Goal: Task Accomplishment & Management: Use online tool/utility

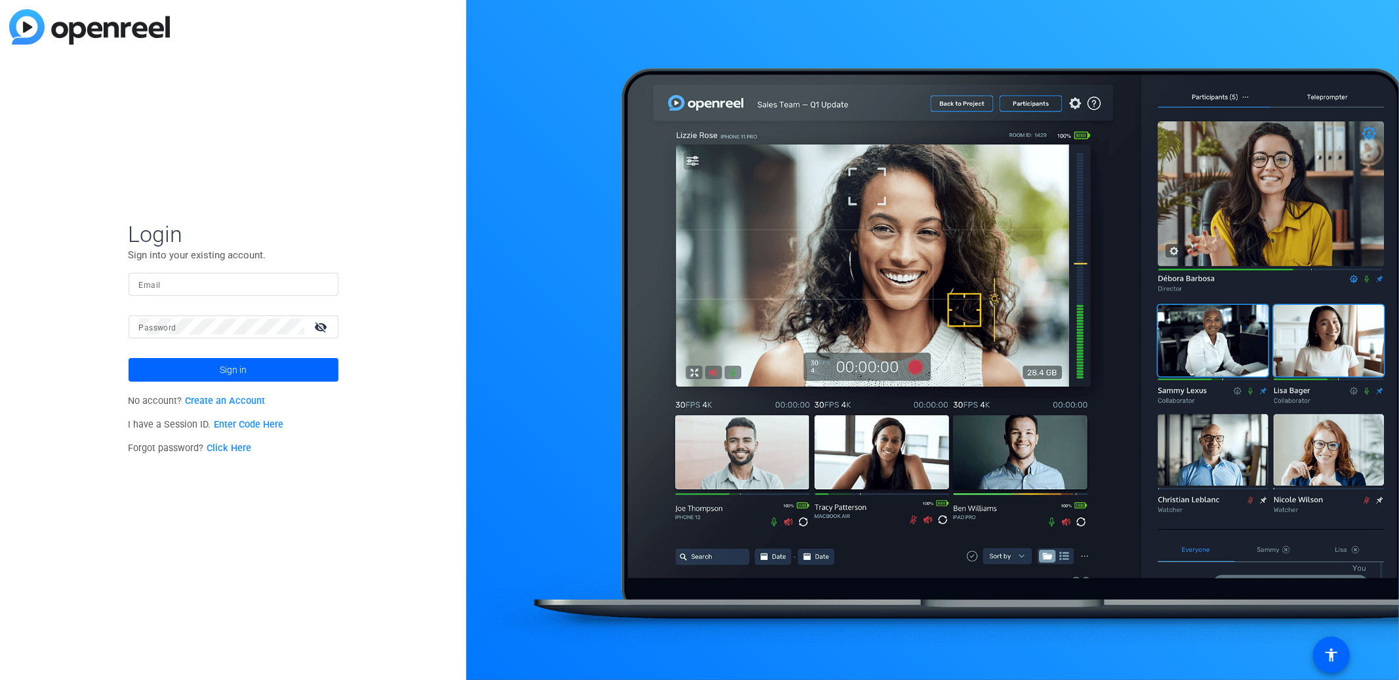
click at [190, 283] on input "Email" at bounding box center [233, 284] width 189 height 16
type input "tfreeman@openreel.com"
drag, startPoint x: 256, startPoint y: 370, endPoint x: 280, endPoint y: 388, distance: 30.0
click at [256, 371] on span at bounding box center [234, 369] width 210 height 31
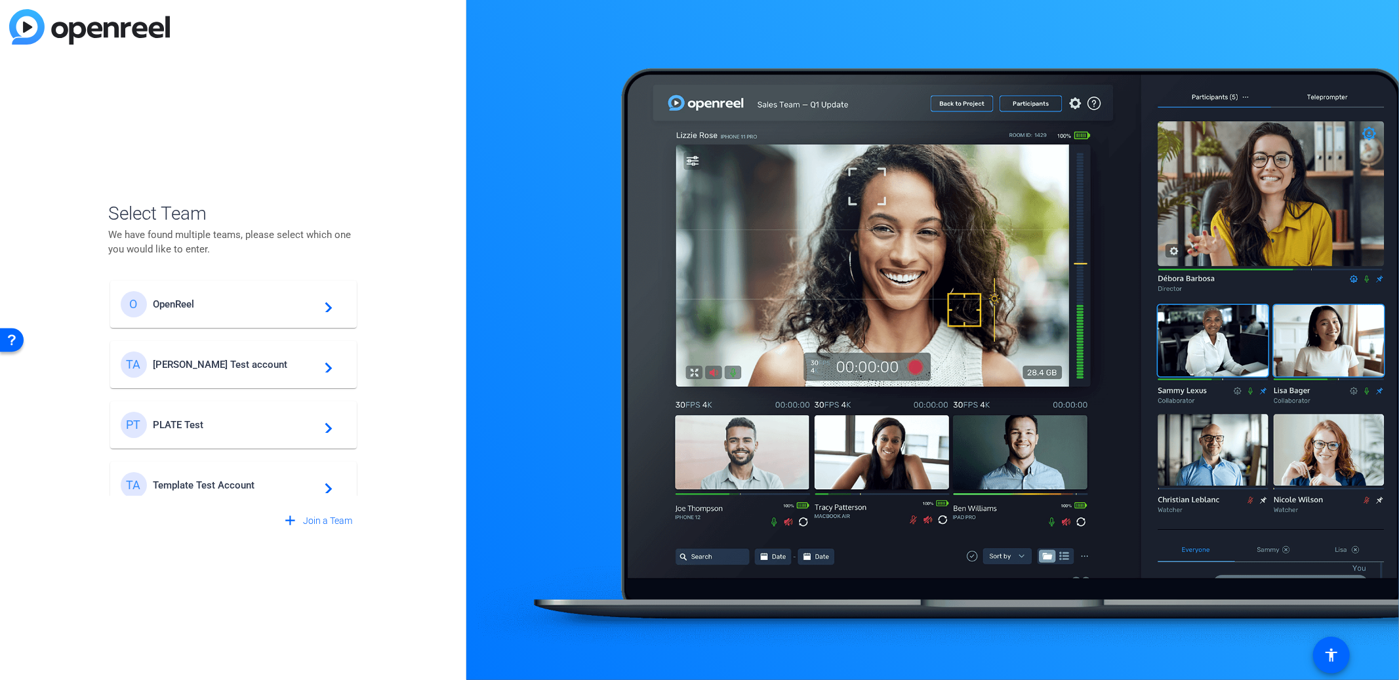
click at [268, 483] on span "Template Test Account" at bounding box center [236, 486] width 164 height 12
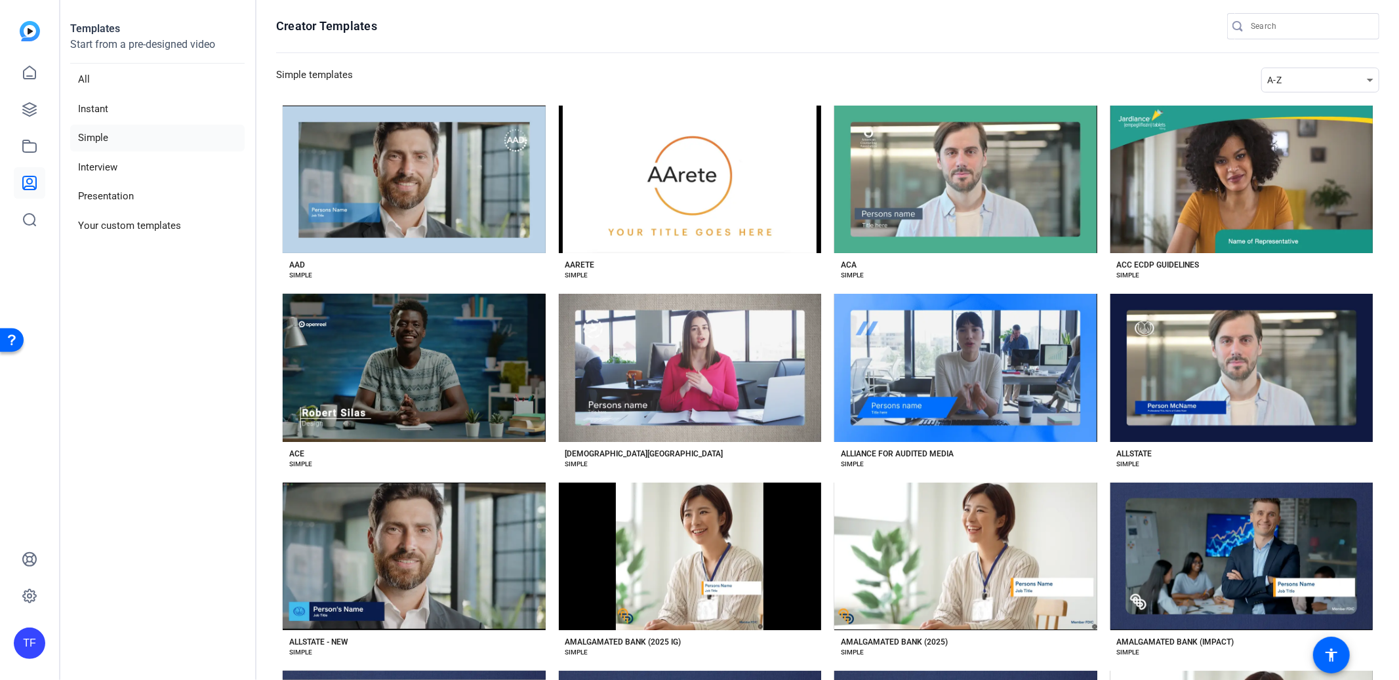
click at [1319, 82] on div "A-Z" at bounding box center [1317, 80] width 100 height 16
click at [1289, 100] on span "Newest" at bounding box center [1284, 104] width 28 height 16
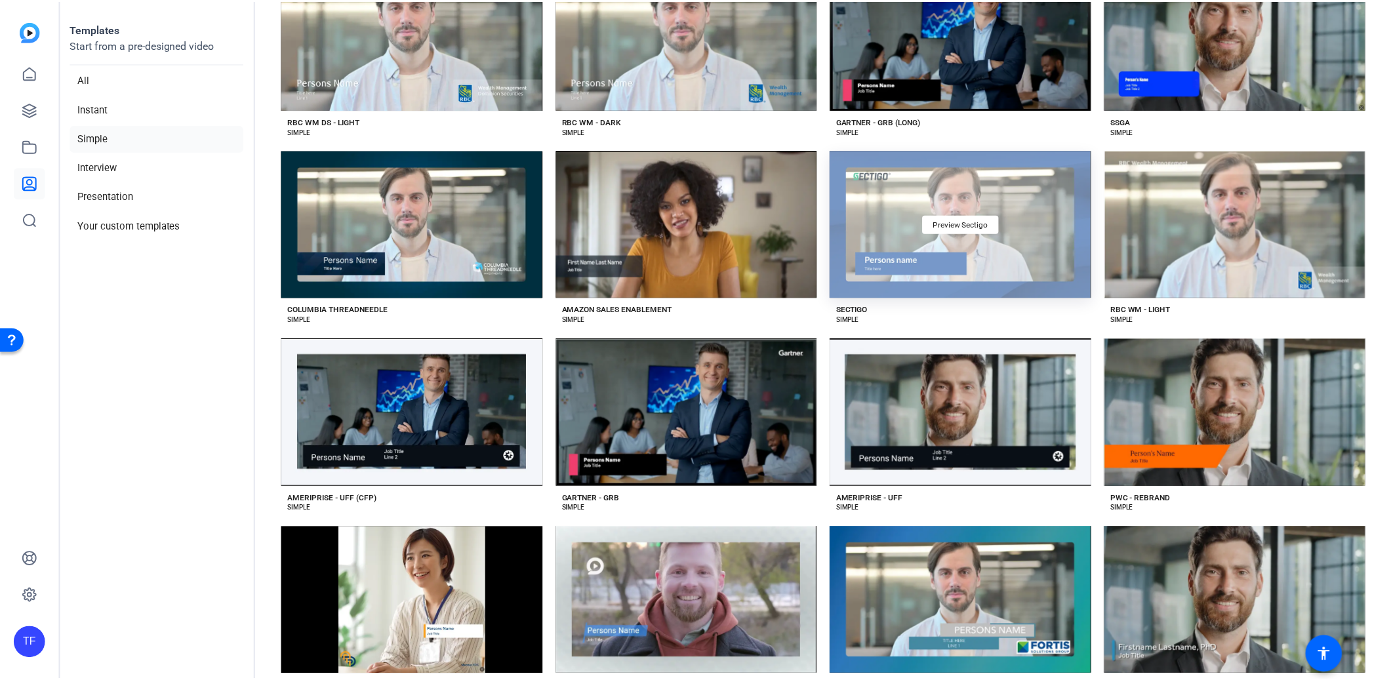
scroll to position [641, 0]
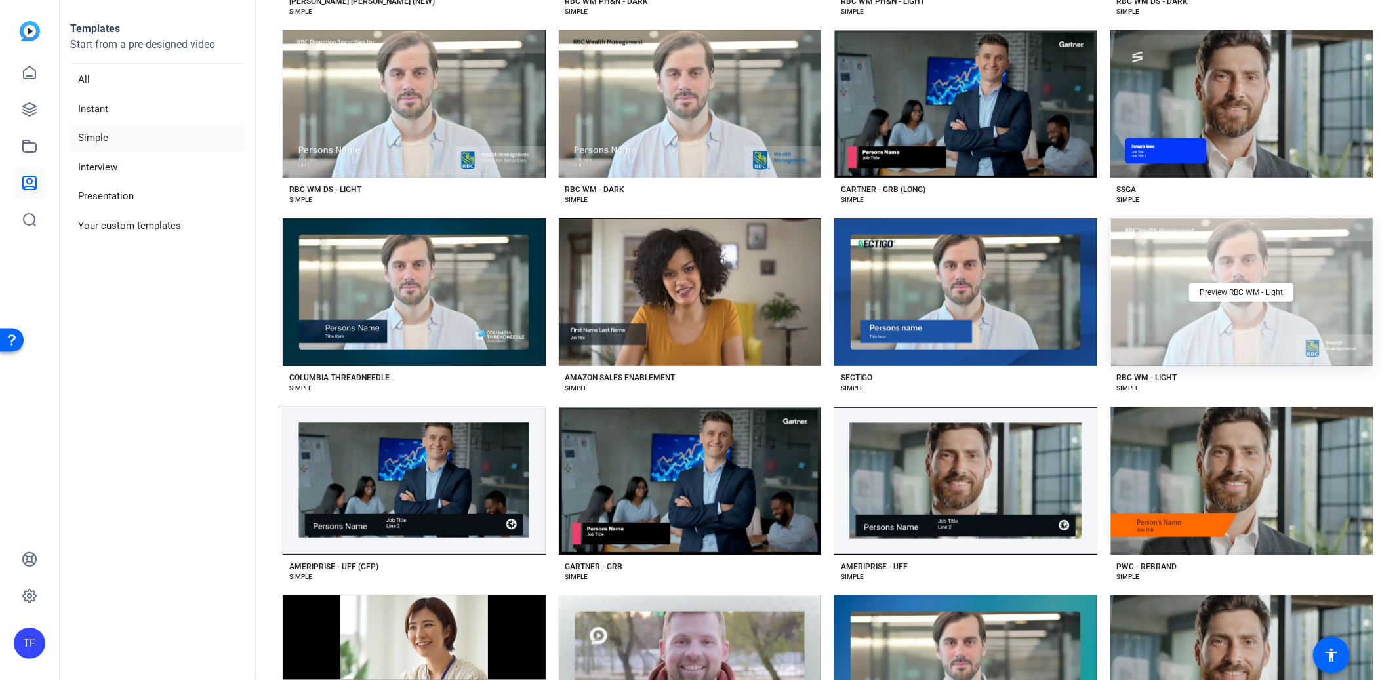
click at [1290, 343] on div "Preview RBC WM - Light" at bounding box center [1242, 292] width 263 height 148
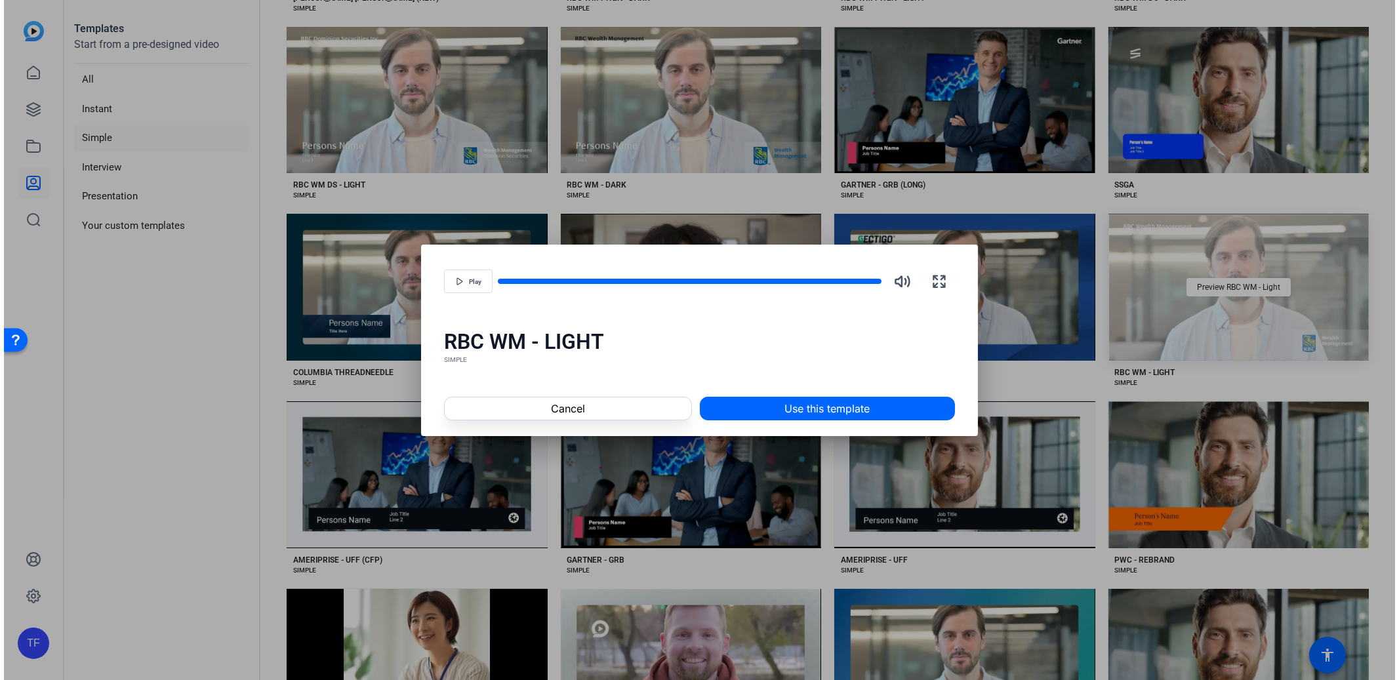
scroll to position [638, 0]
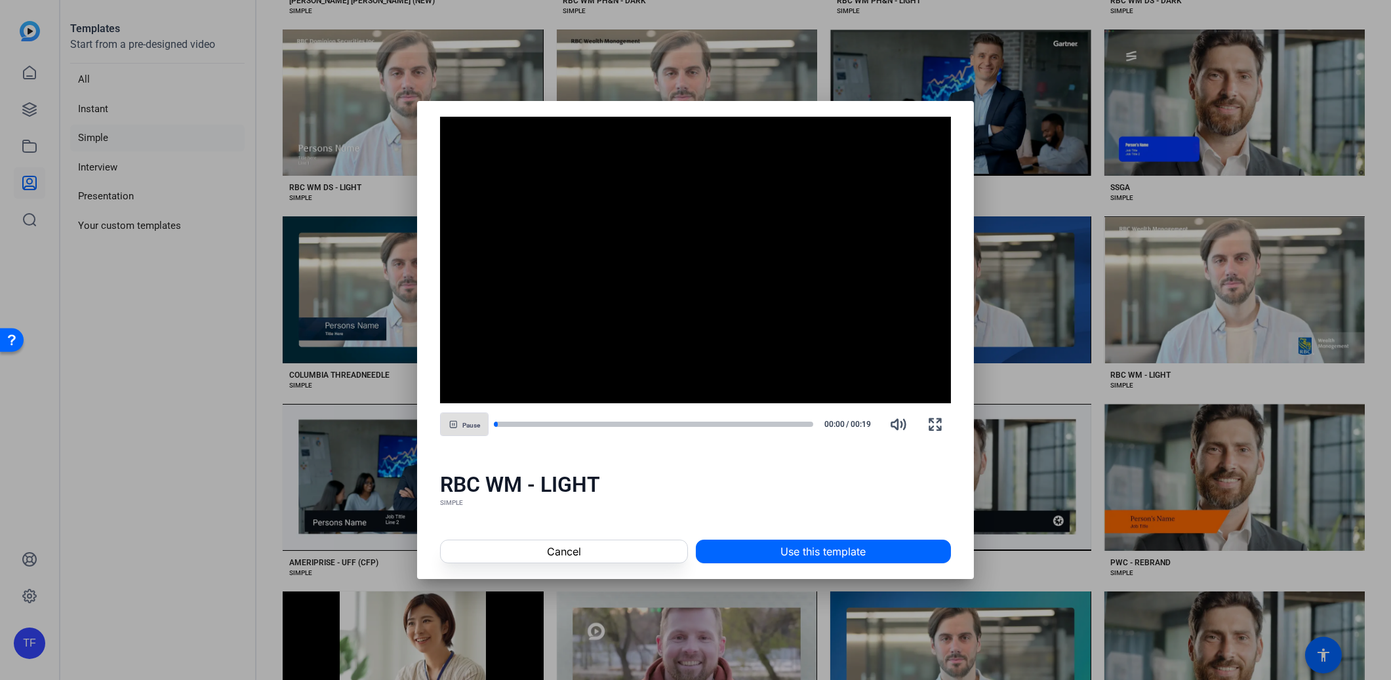
click at [843, 554] on span "Use this template" at bounding box center [823, 552] width 85 height 16
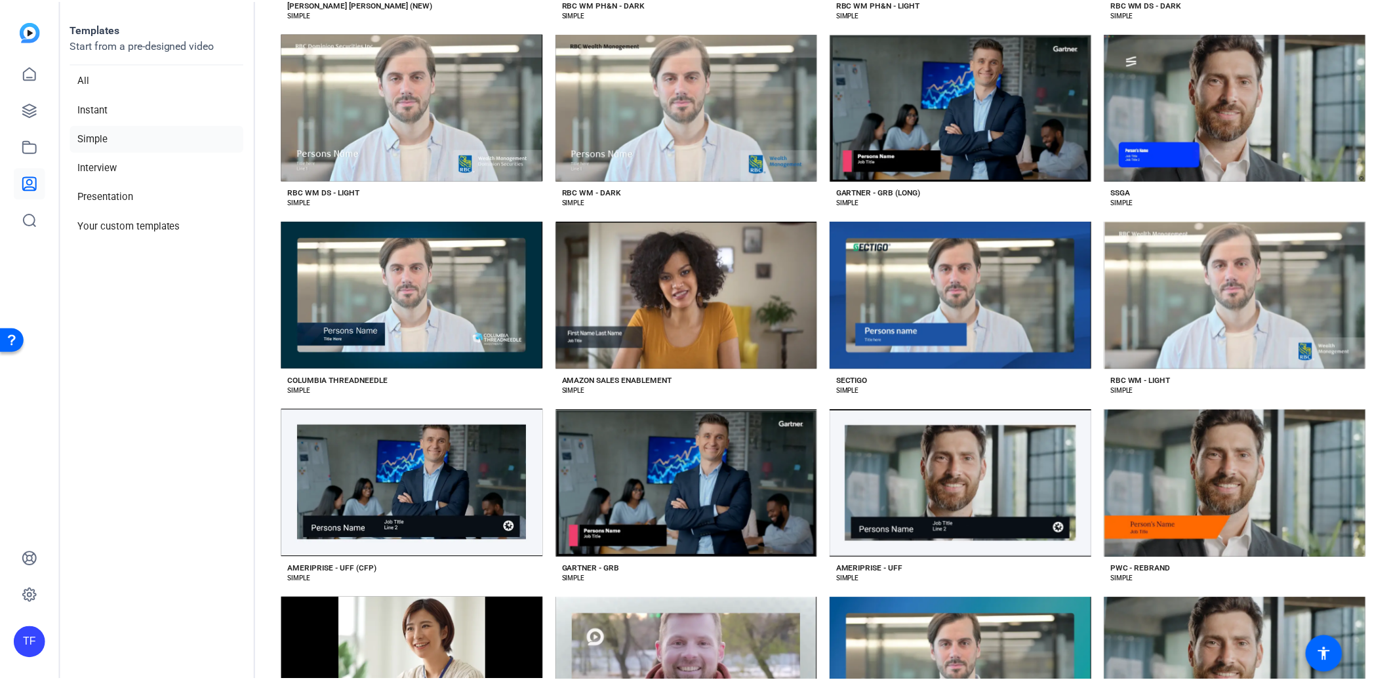
scroll to position [641, 0]
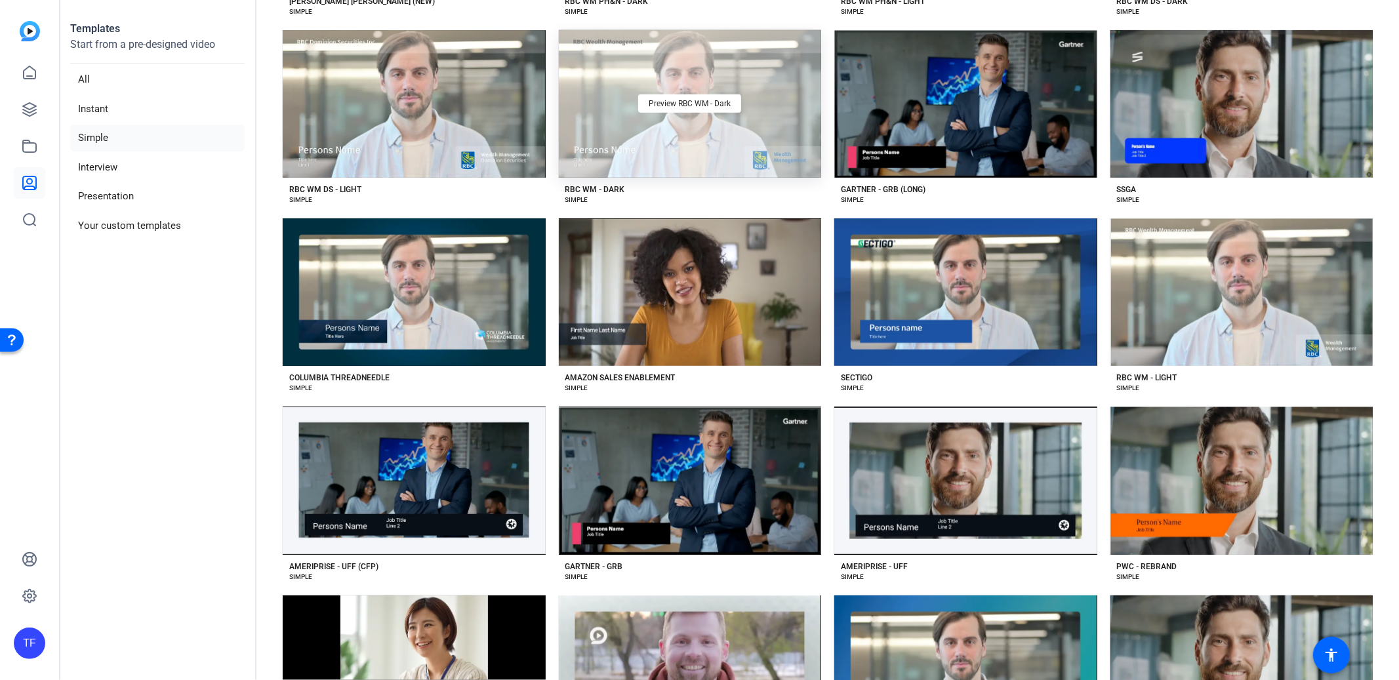
click at [684, 132] on div "Preview RBC WM - Dark" at bounding box center [690, 104] width 263 height 148
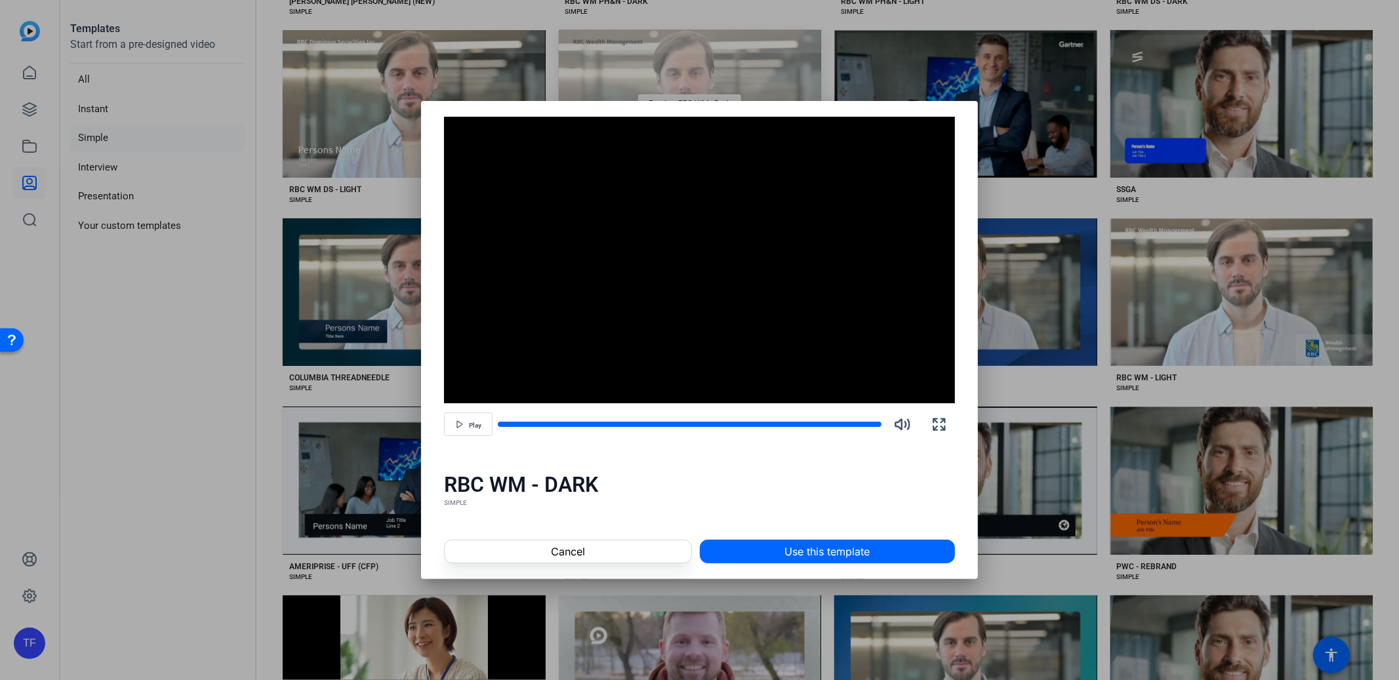
scroll to position [638, 0]
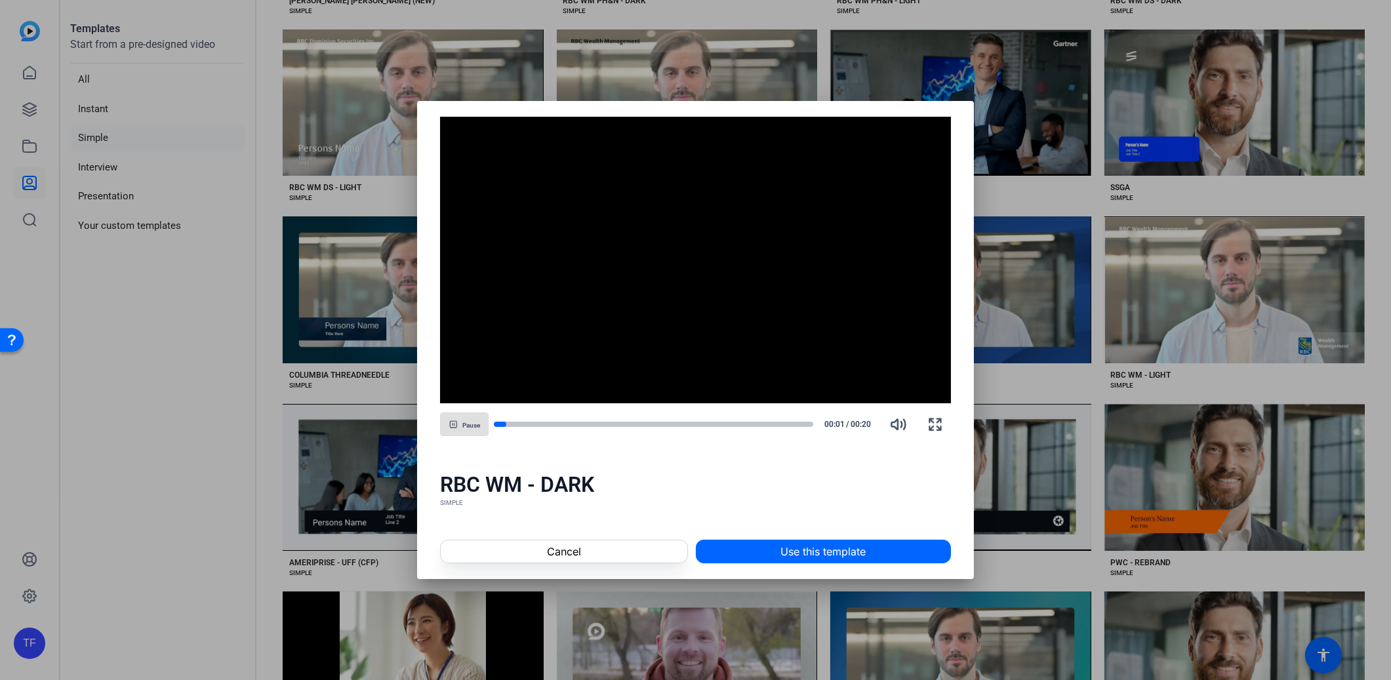
click at [872, 547] on span at bounding box center [824, 551] width 254 height 31
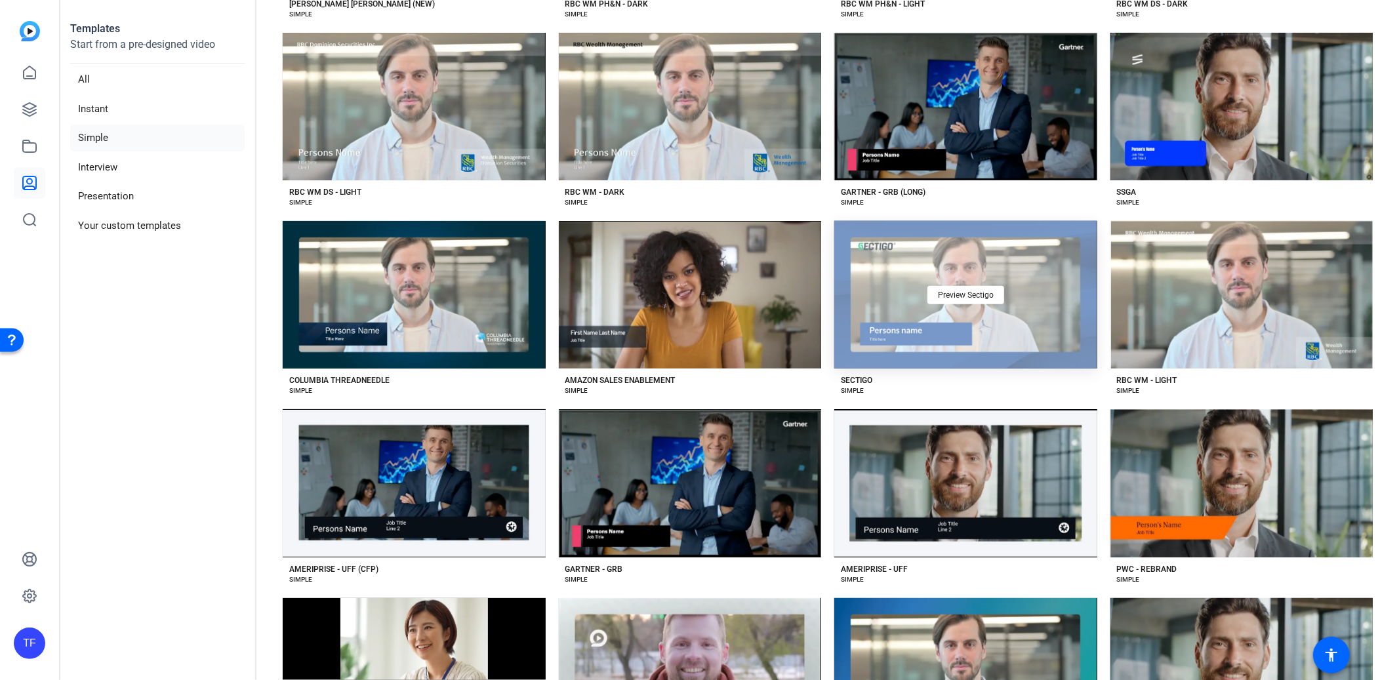
scroll to position [641, 0]
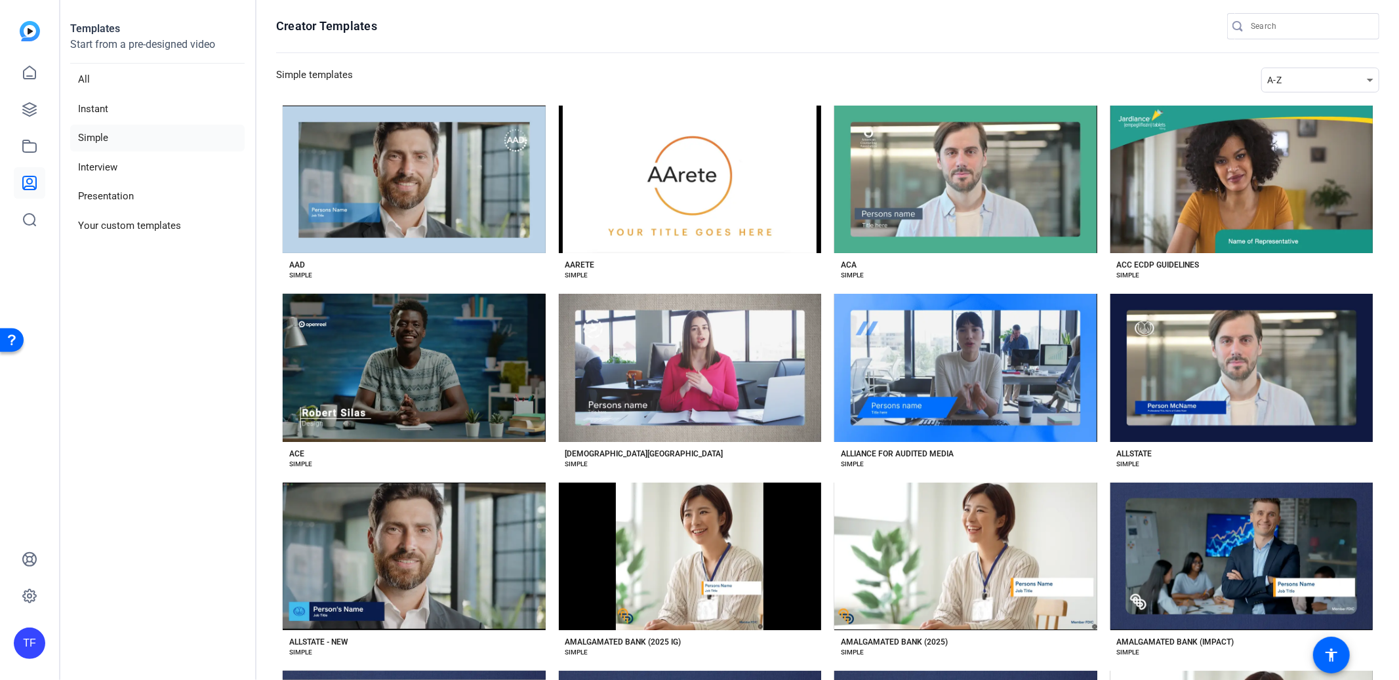
click at [1321, 89] on mat-select "A-Z" at bounding box center [1321, 80] width 118 height 25
click at [1317, 77] on div "A-Z" at bounding box center [1317, 80] width 100 height 16
click at [1309, 106] on mat-option "Newest" at bounding box center [1319, 103] width 118 height 21
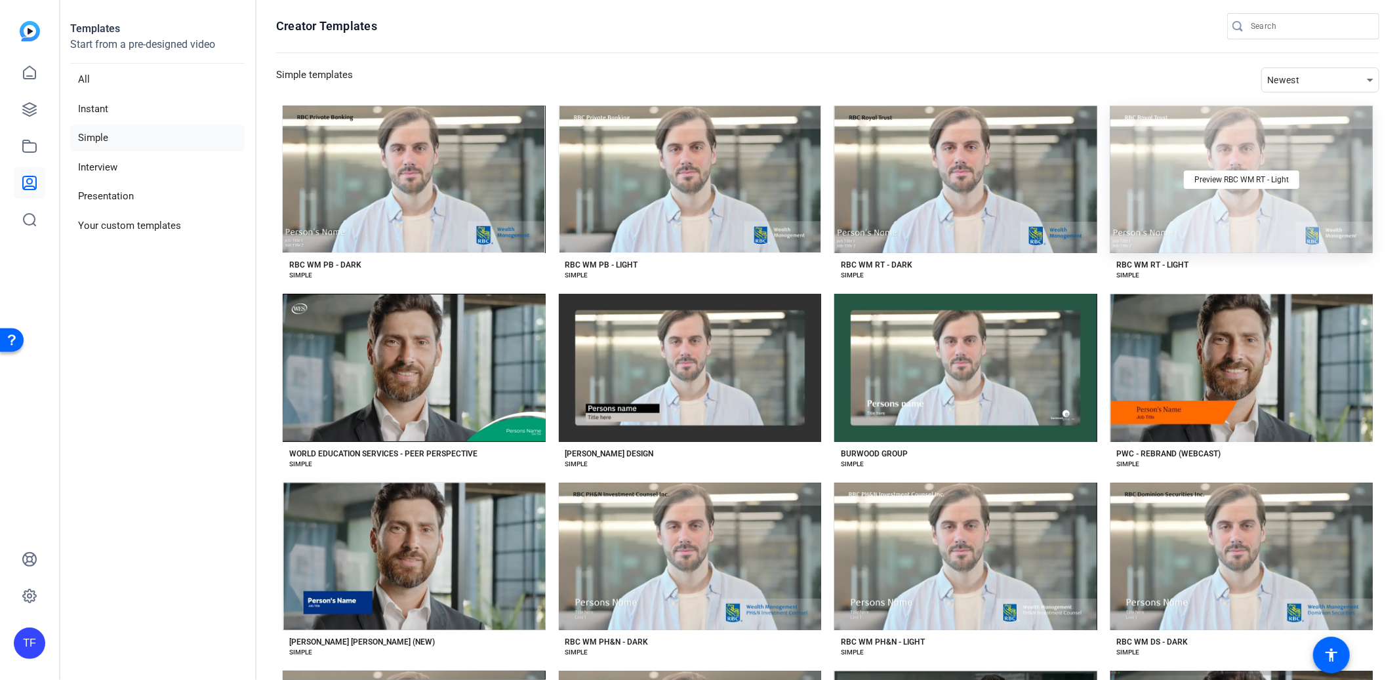
click at [1231, 237] on div "Preview RBC WM RT - Light" at bounding box center [1242, 180] width 263 height 148
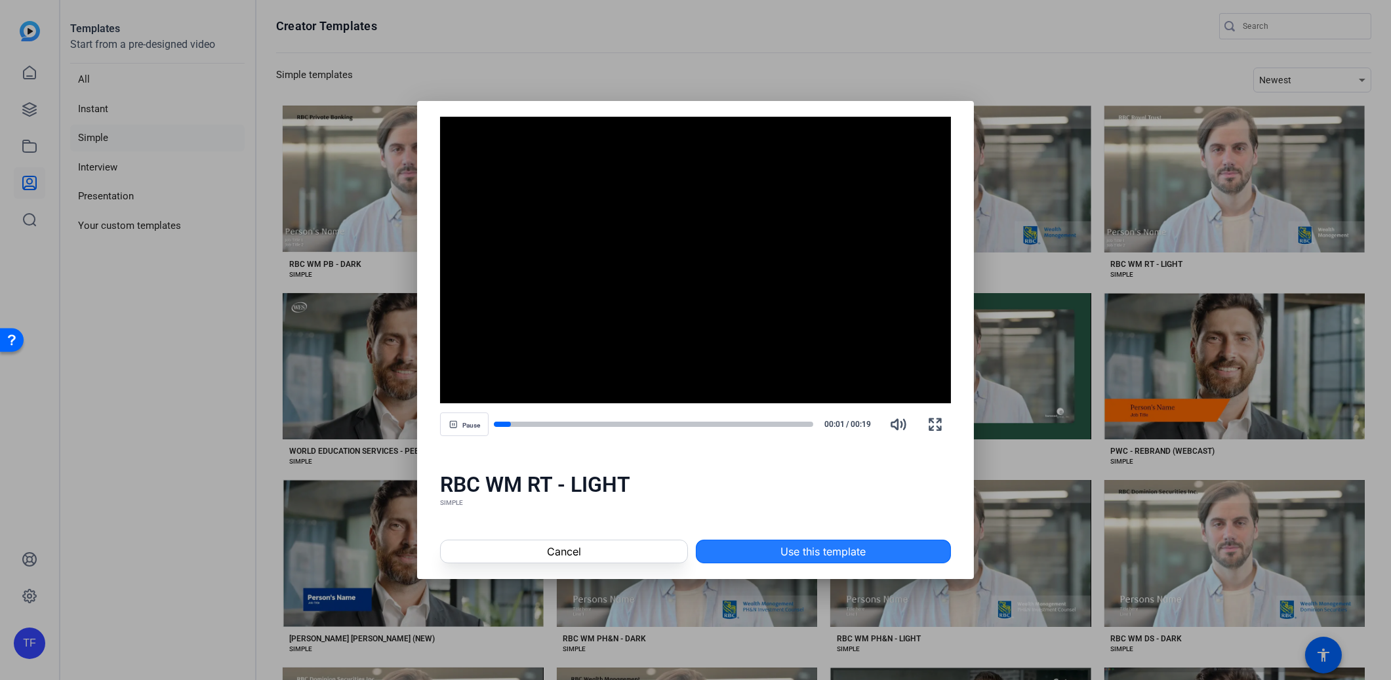
click at [811, 551] on span "Use this template" at bounding box center [823, 552] width 85 height 16
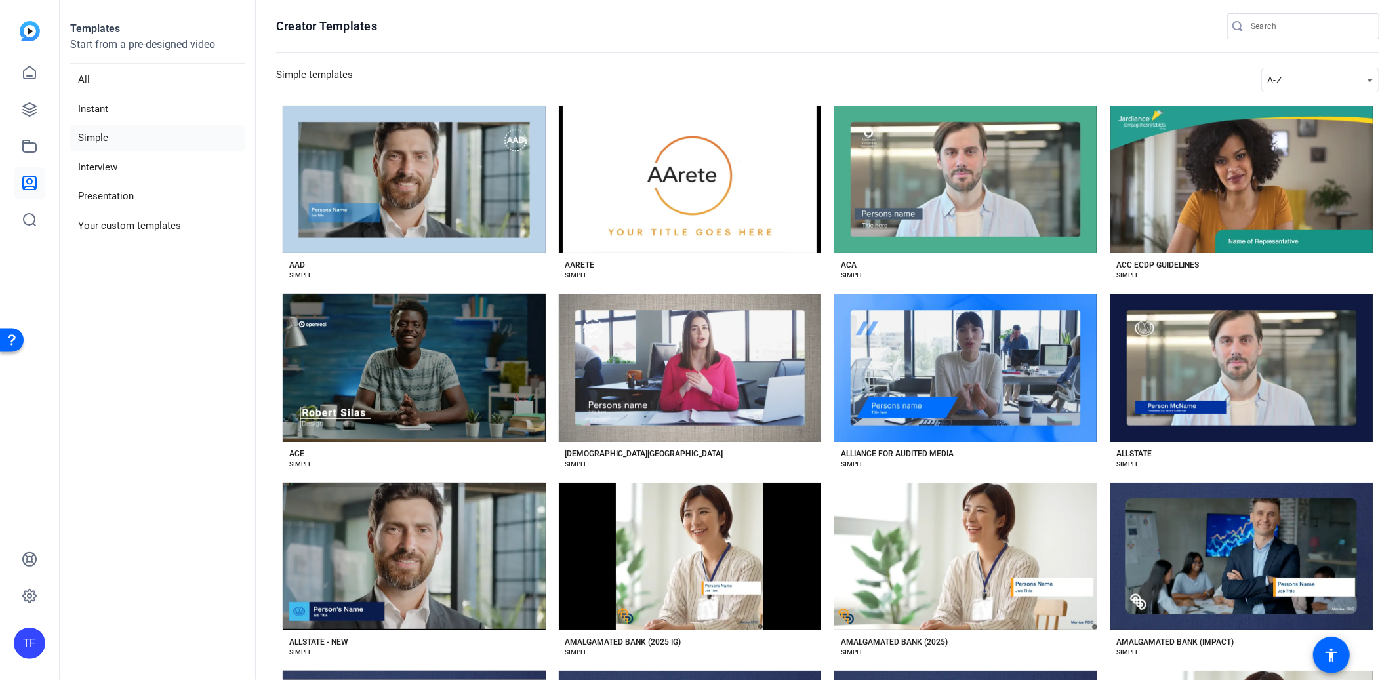
drag, startPoint x: 1328, startPoint y: 72, endPoint x: 1328, endPoint y: 82, distance: 10.5
click at [1328, 72] on div "A-Z" at bounding box center [1317, 80] width 100 height 16
click at [1322, 105] on mat-option "Newest" at bounding box center [1319, 103] width 118 height 21
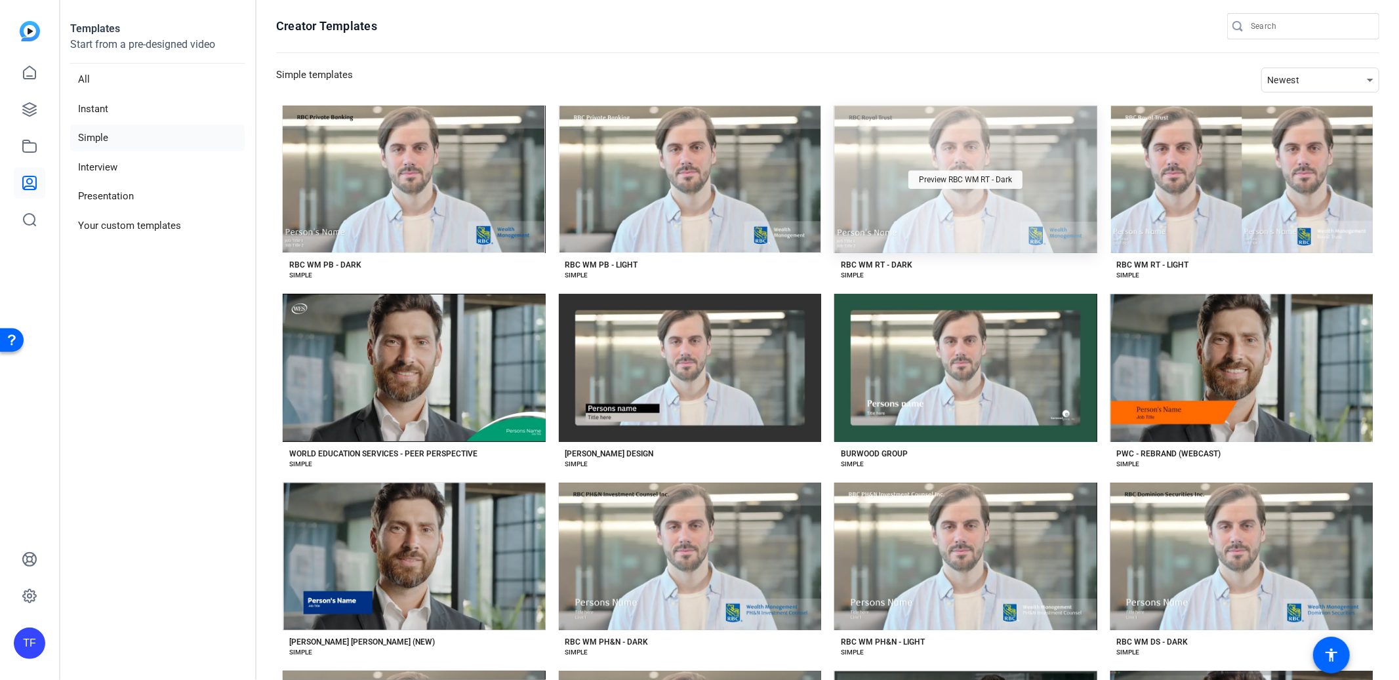
scroll to position [3, 0]
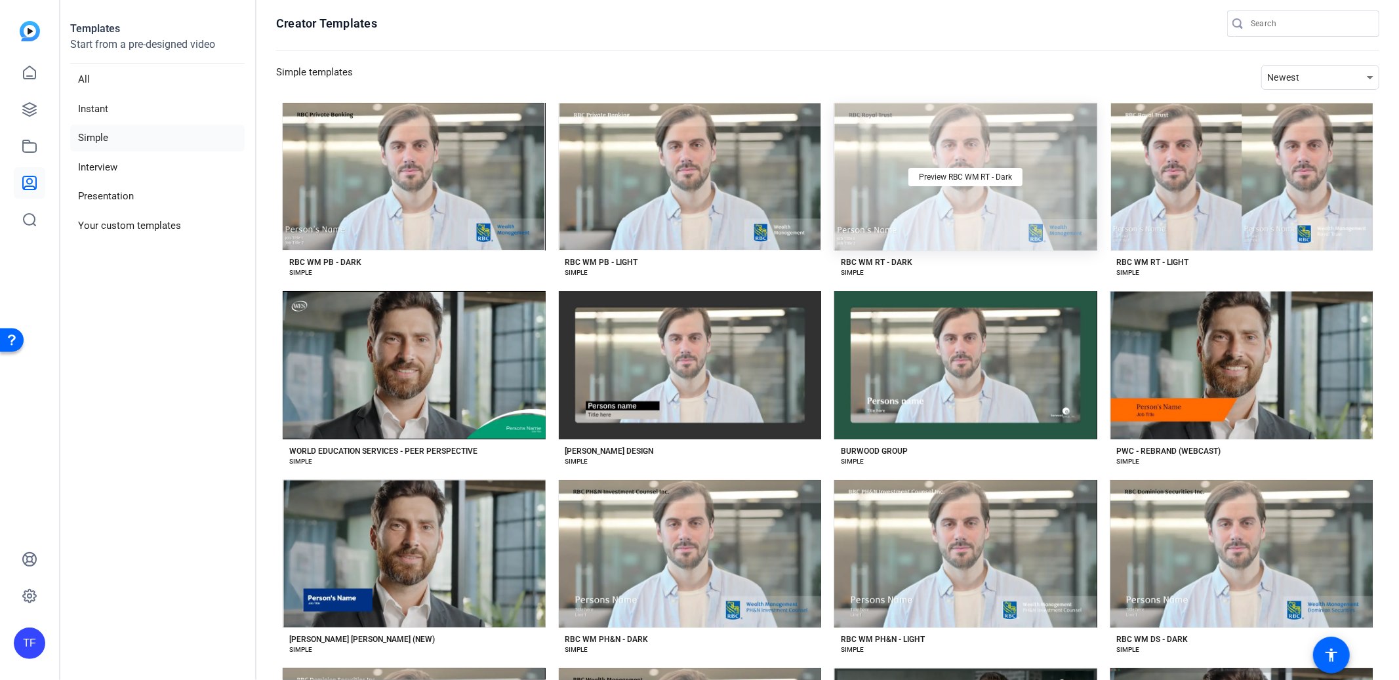
click at [967, 194] on div "Preview RBC WM RT - Dark" at bounding box center [965, 177] width 263 height 148
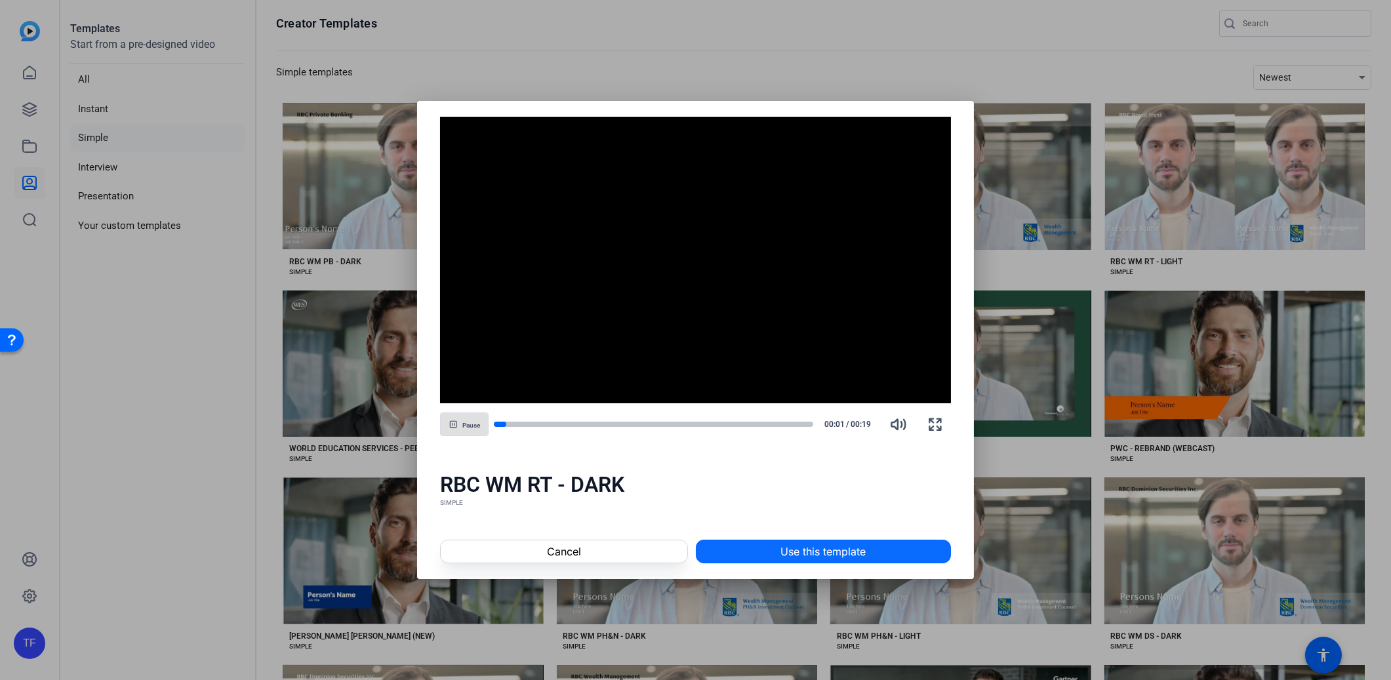
click at [875, 546] on span at bounding box center [824, 551] width 254 height 31
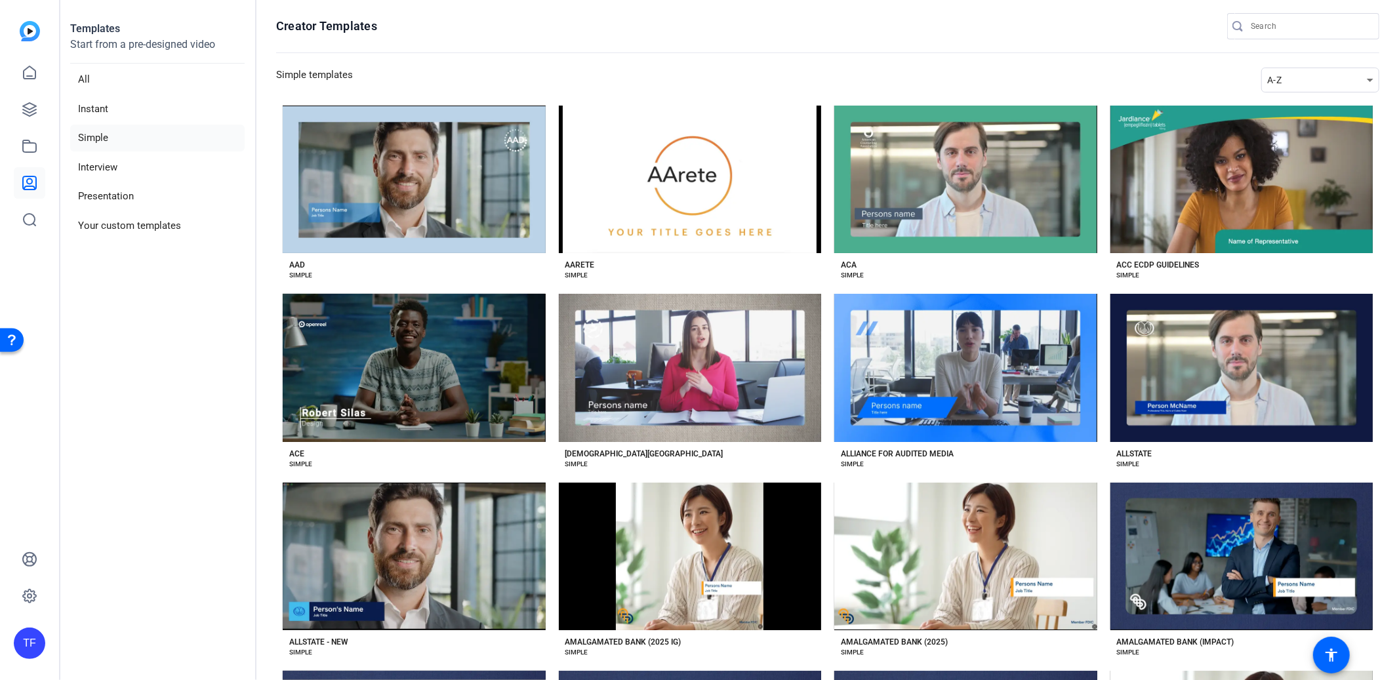
click at [1307, 74] on div "A-Z" at bounding box center [1317, 80] width 100 height 16
click at [1306, 99] on mat-option "Newest" at bounding box center [1319, 103] width 118 height 21
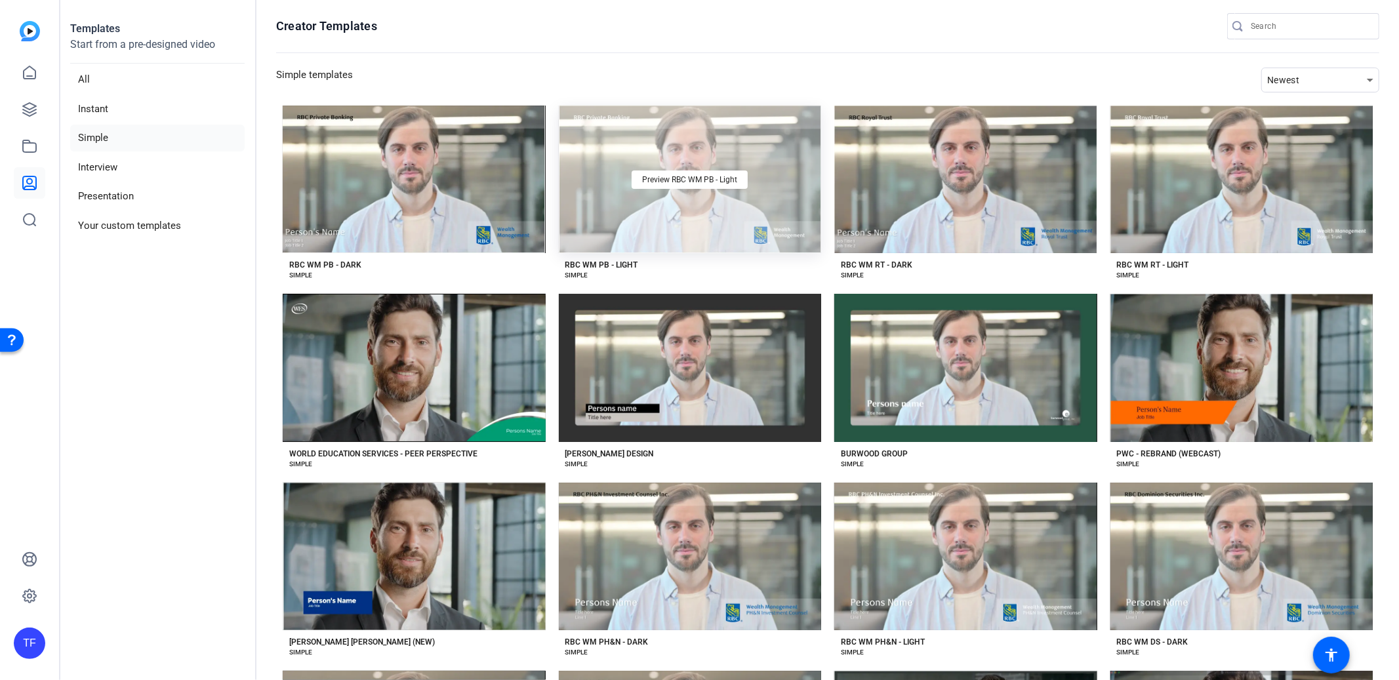
click at [666, 230] on div "Preview RBC WM PB - Light" at bounding box center [690, 180] width 263 height 148
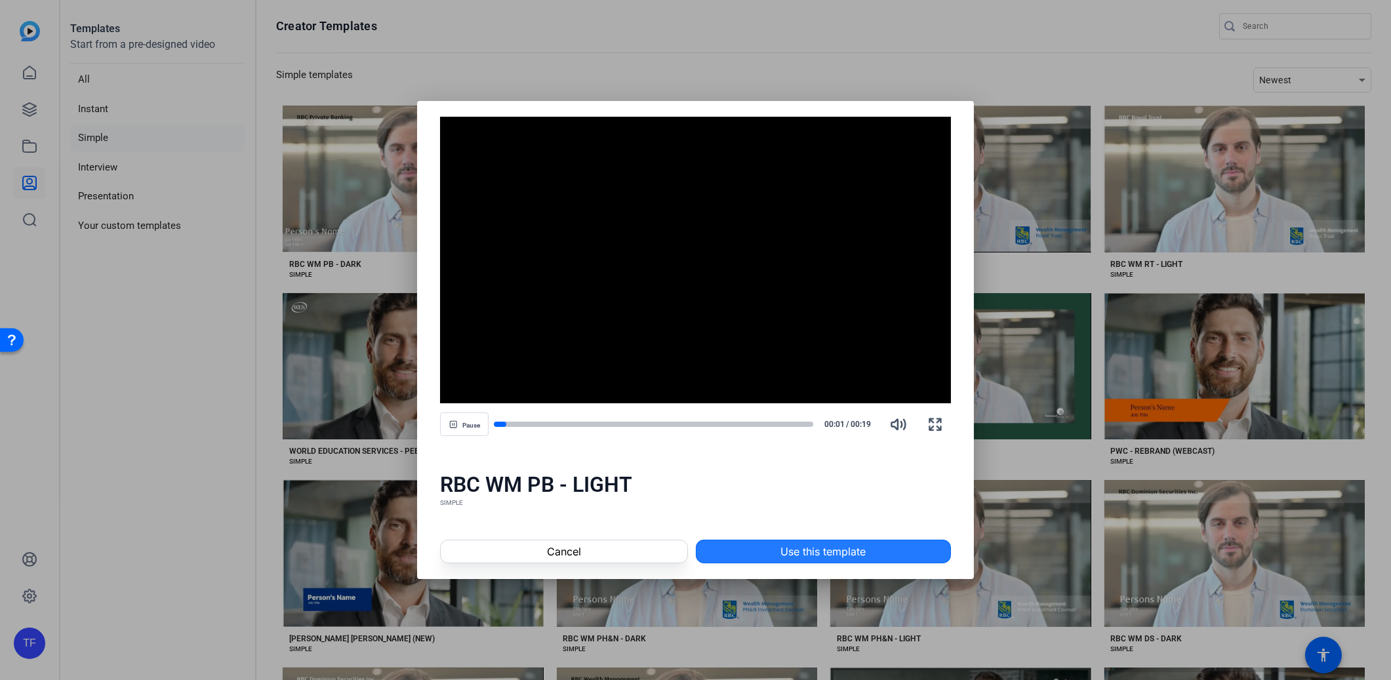
click at [889, 555] on span at bounding box center [824, 551] width 254 height 31
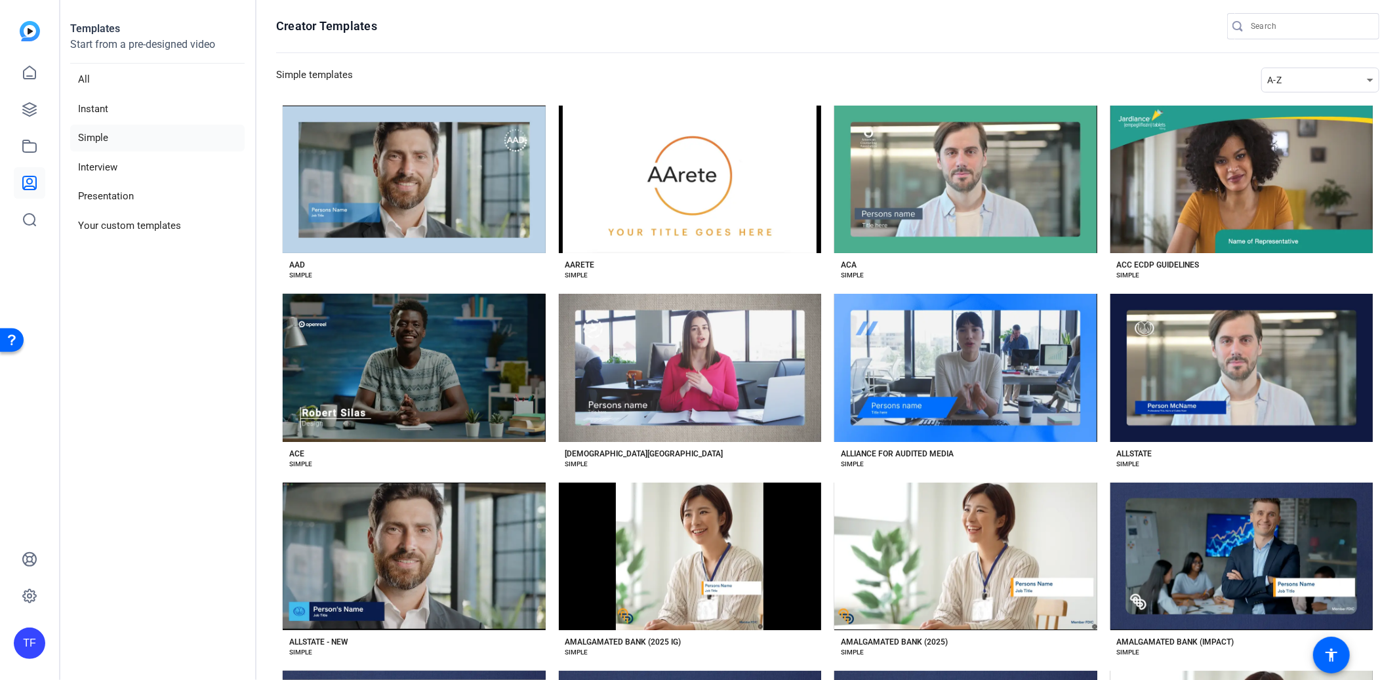
click at [1319, 78] on div "A-Z" at bounding box center [1317, 80] width 100 height 16
click at [1290, 103] on span "Newest" at bounding box center [1284, 104] width 28 height 16
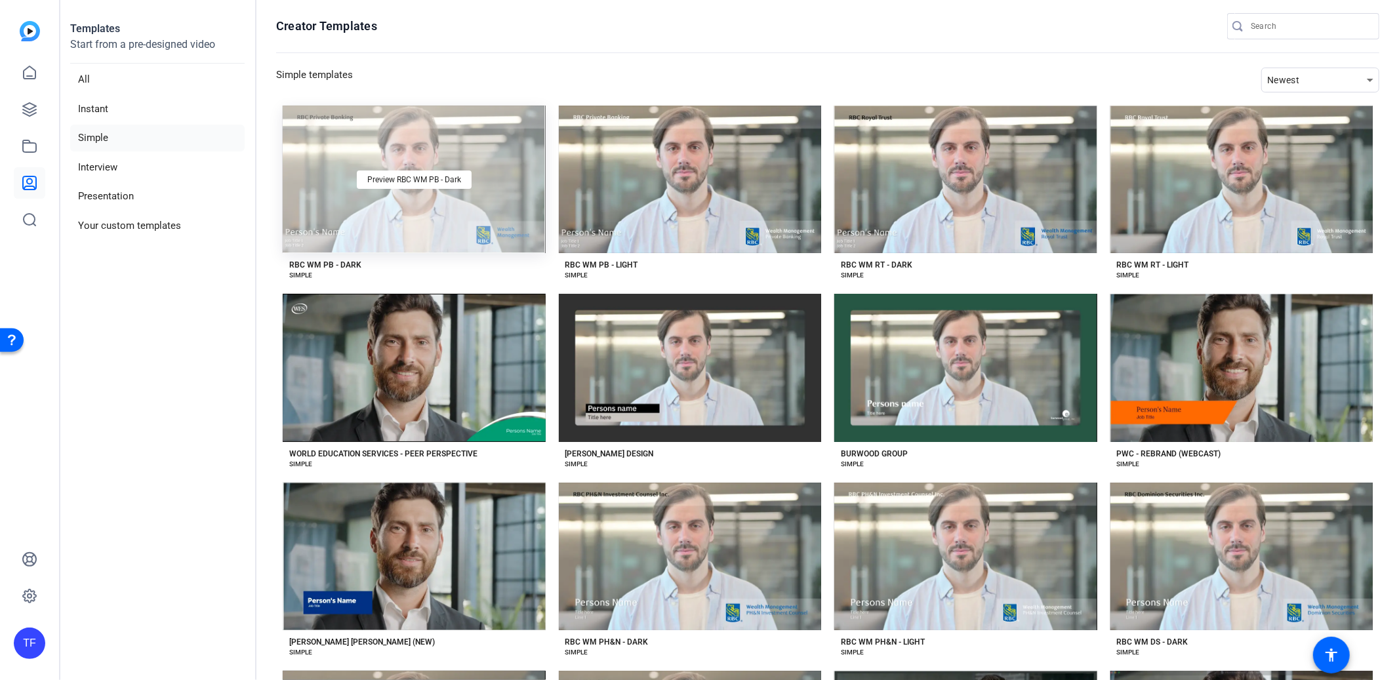
click at [418, 233] on div "Preview RBC WM PB - Dark" at bounding box center [414, 180] width 263 height 148
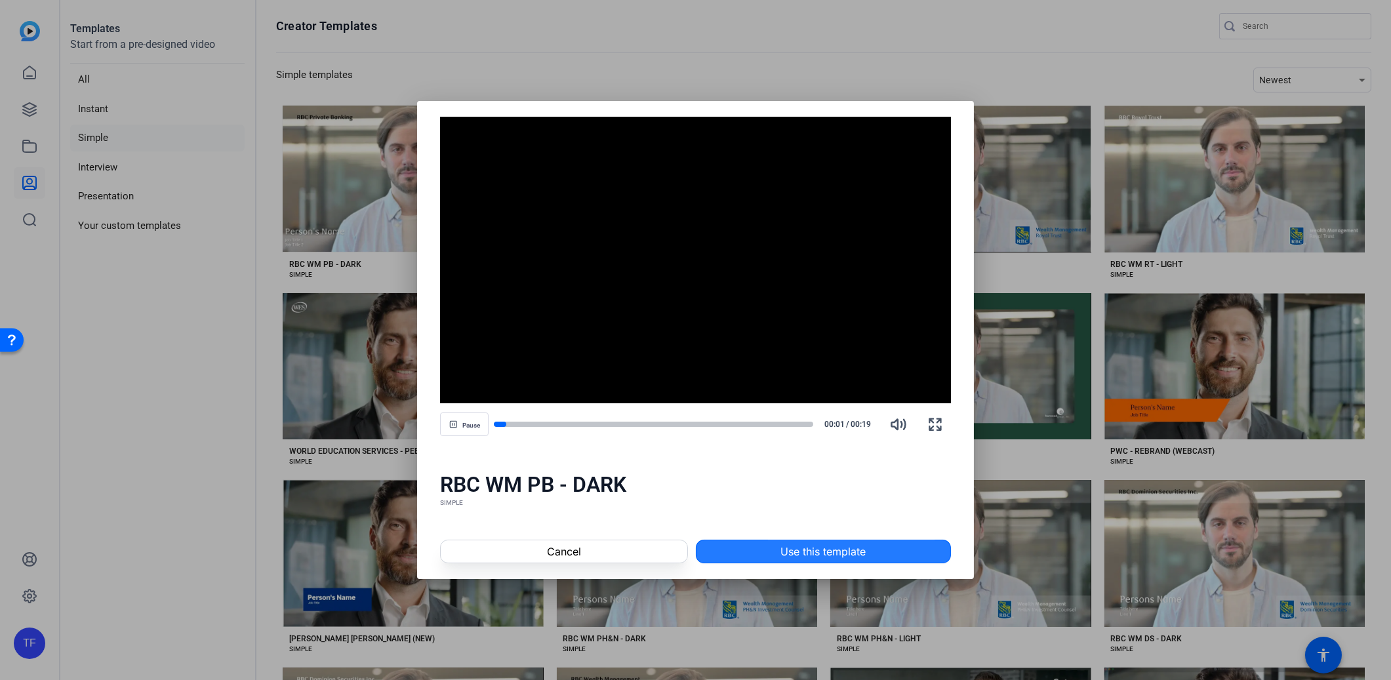
click at [776, 556] on span at bounding box center [824, 551] width 254 height 31
